Goal: Find specific page/section: Find specific page/section

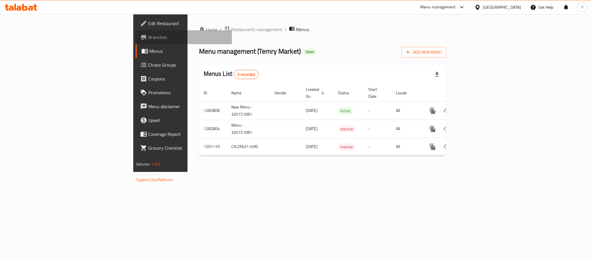
click at [136, 33] on link "Branches" at bounding box center [184, 37] width 96 height 14
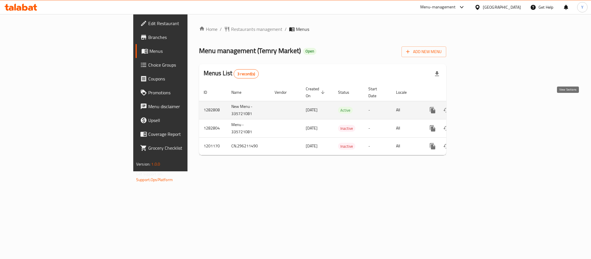
click at [481, 105] on link "enhanced table" at bounding box center [474, 110] width 14 height 14
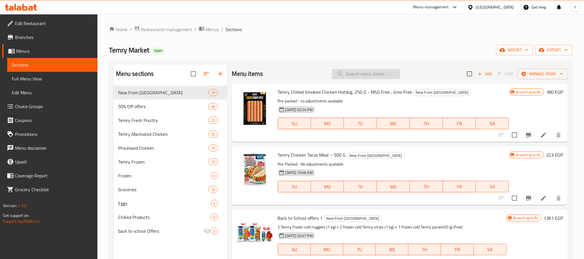
click at [380, 74] on input "search" at bounding box center [366, 74] width 68 height 10
paste input "legs1k"
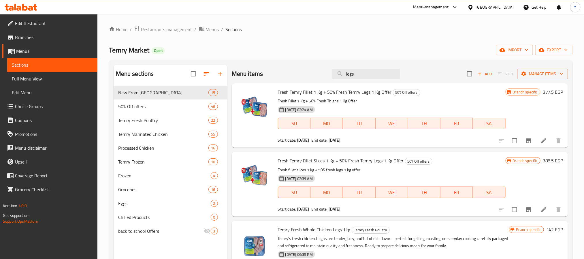
click at [385, 80] on div "Menu items legs Add Sort Manage items" at bounding box center [400, 74] width 336 height 19
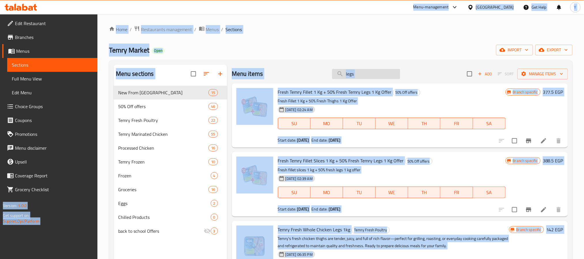
click at [385, 76] on input "legs" at bounding box center [366, 74] width 68 height 10
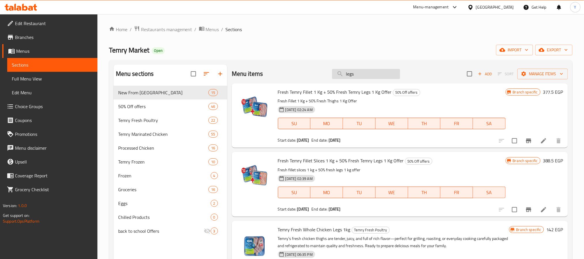
paste input "W.C."
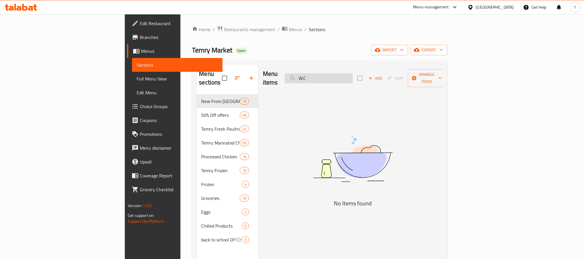
click at [350, 75] on input "W.C" at bounding box center [319, 78] width 68 height 10
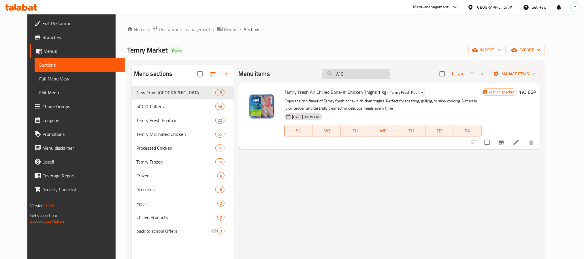
click at [352, 79] on input "W C" at bounding box center [356, 74] width 68 height 10
click at [350, 76] on input "W C" at bounding box center [356, 74] width 68 height 10
type input "WC"
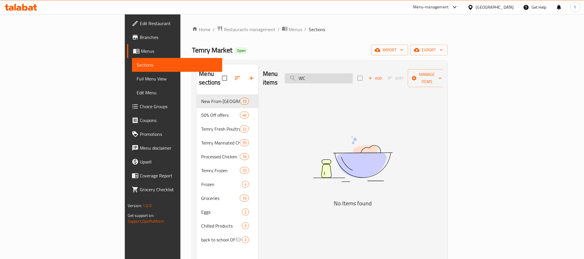
click at [353, 75] on input "WC" at bounding box center [319, 78] width 68 height 10
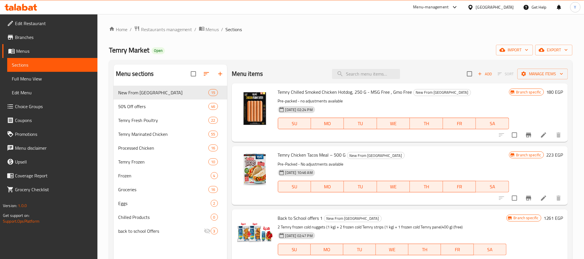
click at [375, 65] on div "Menu items Add Sort Manage items" at bounding box center [400, 74] width 336 height 19
click at [374, 76] on input "search" at bounding box center [366, 74] width 68 height 10
paste input "Buy 2 fillet"
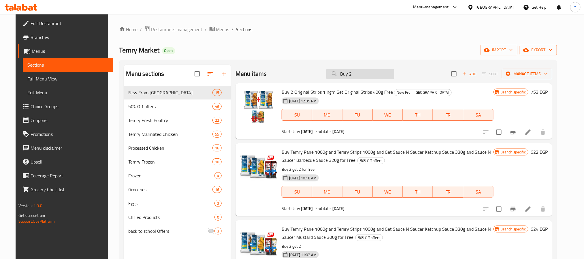
click at [382, 69] on input "Buy 2" at bounding box center [361, 74] width 68 height 10
paste input "6223005081278"
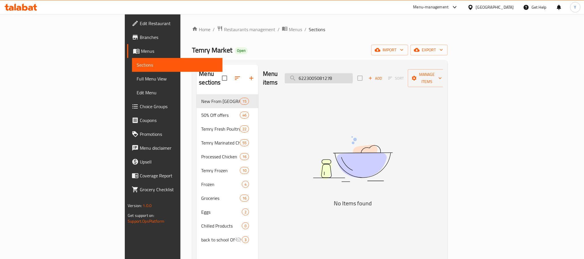
click at [353, 73] on input "6223005081278" at bounding box center [319, 78] width 68 height 10
paste input "407"
click at [353, 76] on input "6223005081407" at bounding box center [319, 78] width 68 height 10
paste input "2978"
click at [353, 73] on input "6223005082978" at bounding box center [319, 78] width 68 height 10
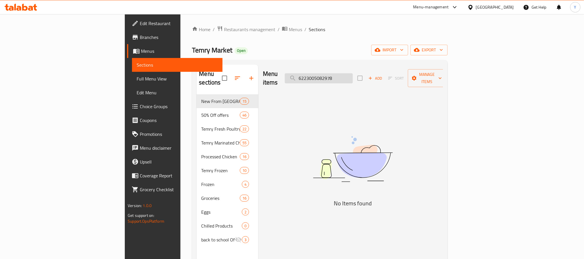
paste input "1452"
type input "6223005081452"
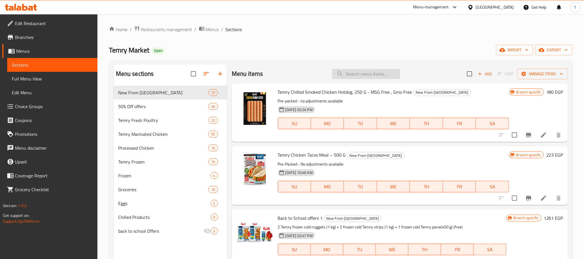
paste input "342714622"
type input "342714622"
click at [34, 34] on span "Branches" at bounding box center [54, 37] width 78 height 7
